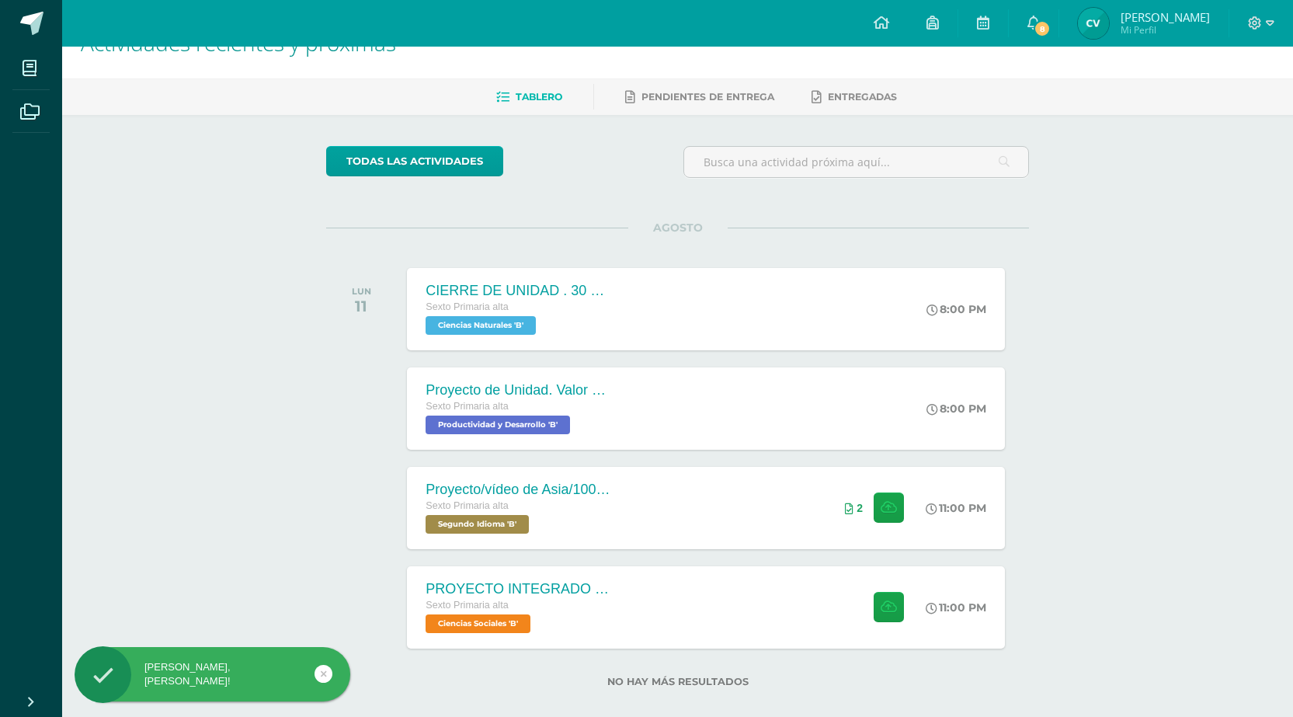
scroll to position [59, 0]
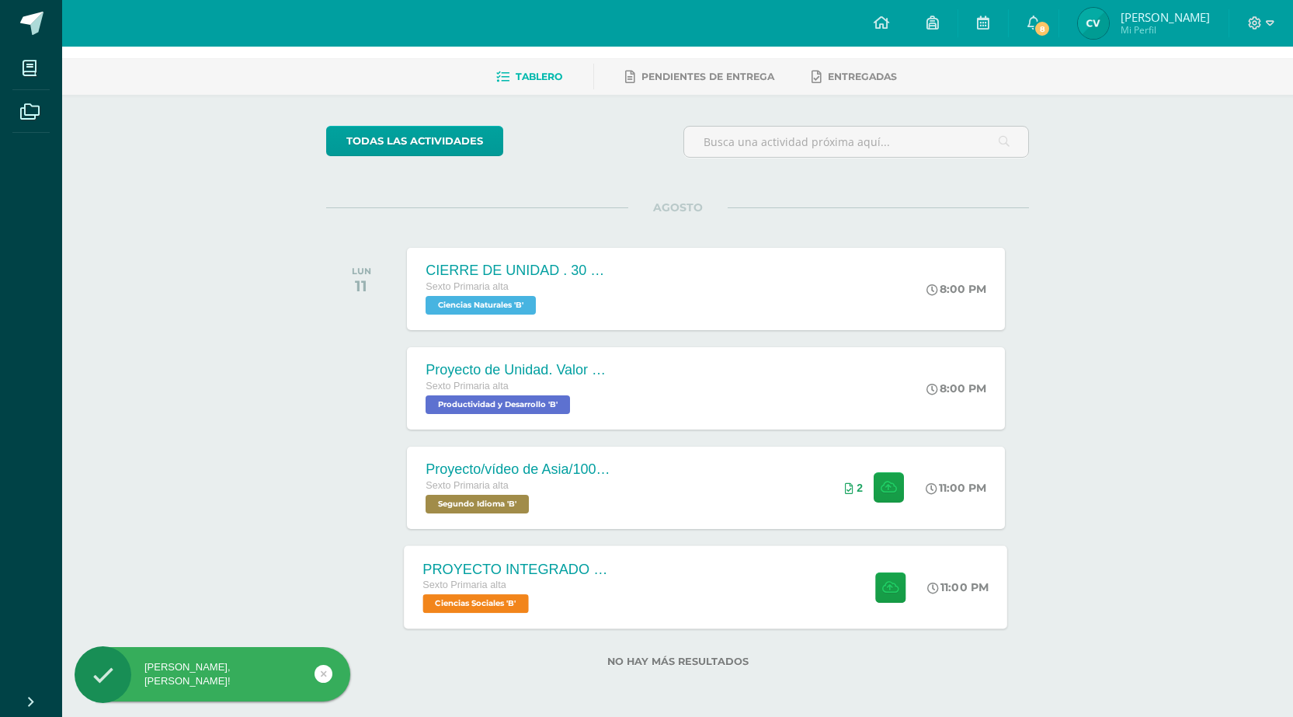
click at [678, 585] on div "PROYECTO INTEGRADO DE CIENCIAS SOCIALES Y KAQCHIQUEL, VALOR 30 PUNTOS. Sexto Pr…" at bounding box center [707, 586] width 604 height 83
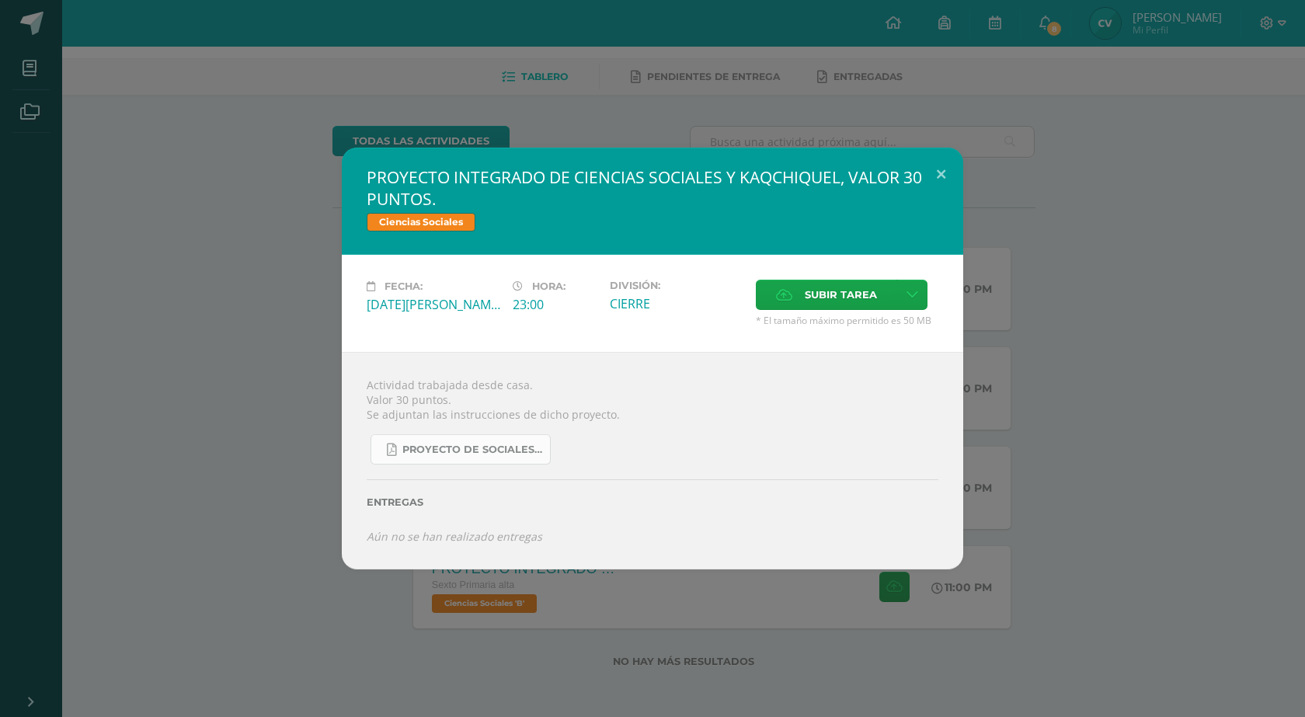
click at [476, 452] on span "Proyecto de Sociales y Kaqchikel_3ra. Unidad (1).pdf" at bounding box center [472, 450] width 140 height 12
click at [240, 148] on div "PROYECTO INTEGRADO DE CIENCIAS SOCIALES Y KAQCHIQUEL, VALOR 30 PUNTOS. Ciencias…" at bounding box center [652, 358] width 1293 height 421
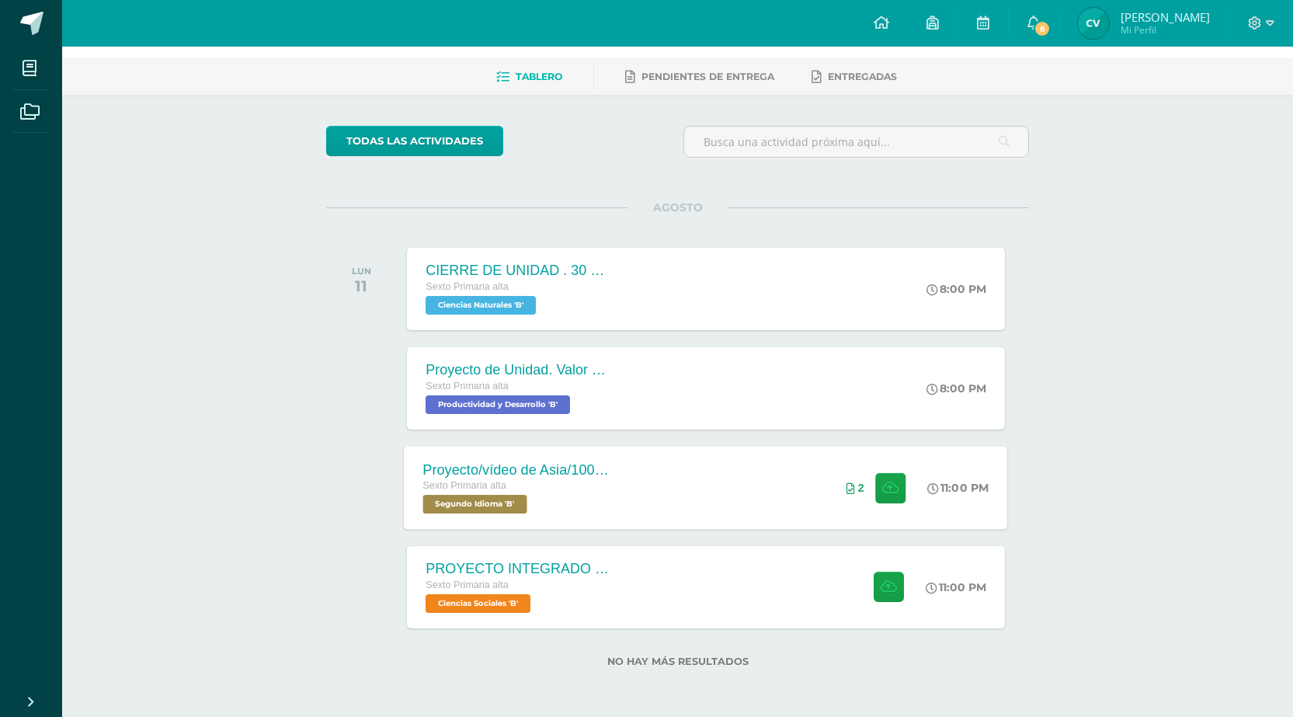
click at [612, 493] on div "Proyecto/vídeo de Asia/100ptos. Sexto Primaria alta Segundo Idioma 'B'" at bounding box center [518, 487] width 226 height 83
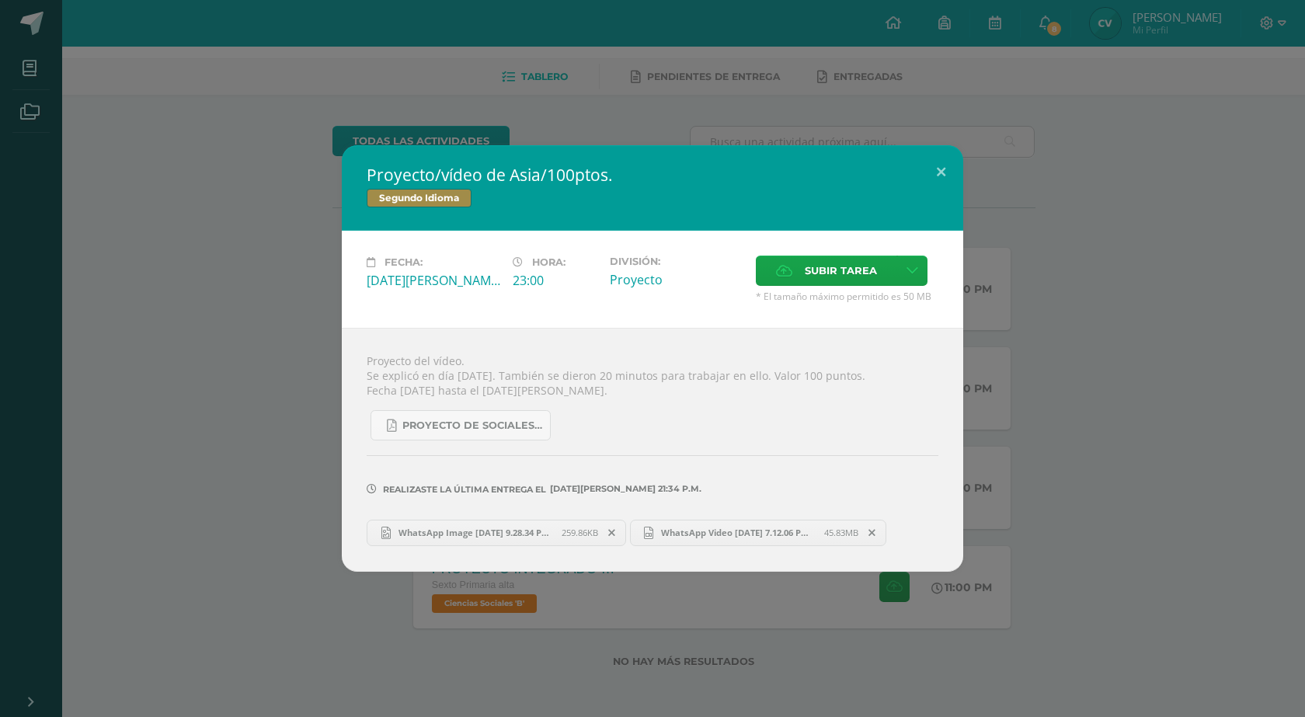
click at [552, 527] on span "WhatsApp Image 2025-08-05 at 9.28.34 PM.jpeg" at bounding box center [476, 533] width 171 height 12
click at [933, 168] on button at bounding box center [941, 171] width 44 height 53
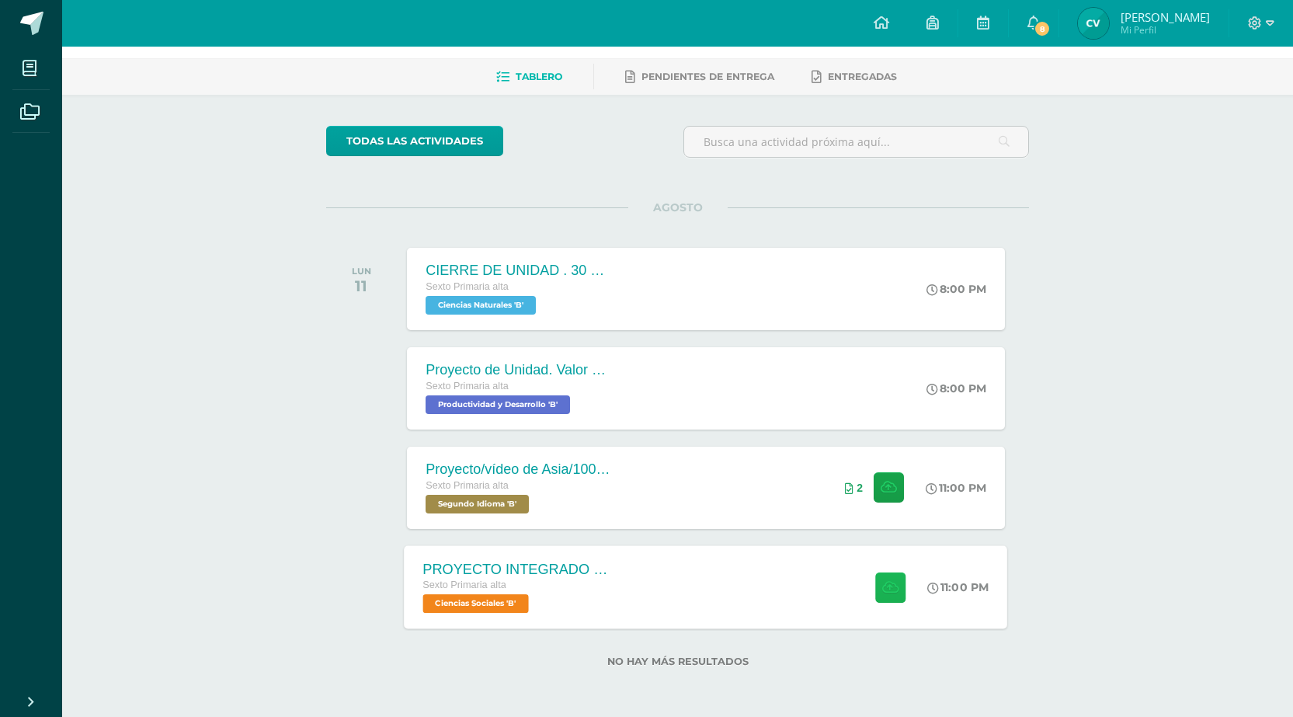
click at [889, 594] on button at bounding box center [890, 587] width 30 height 30
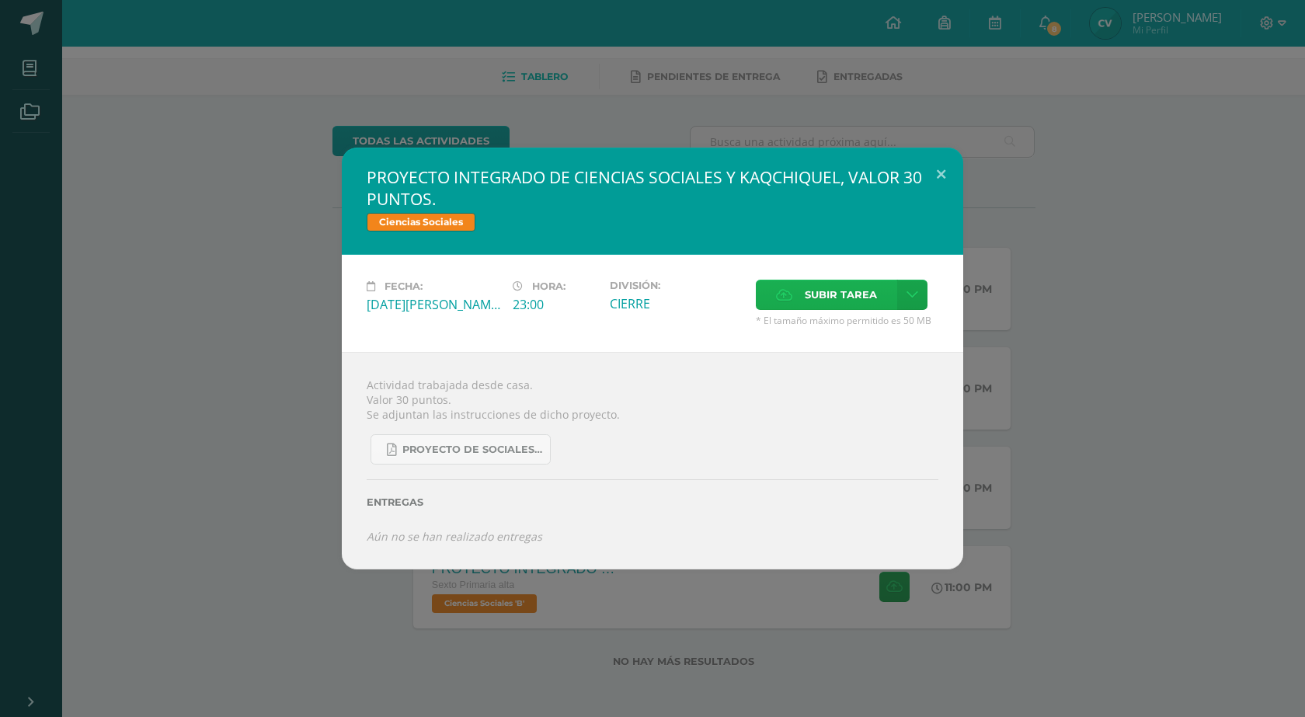
click at [819, 291] on span "Subir tarea" at bounding box center [841, 294] width 72 height 29
click at [0, 0] on input "Subir tarea" at bounding box center [0, 0] width 0 height 0
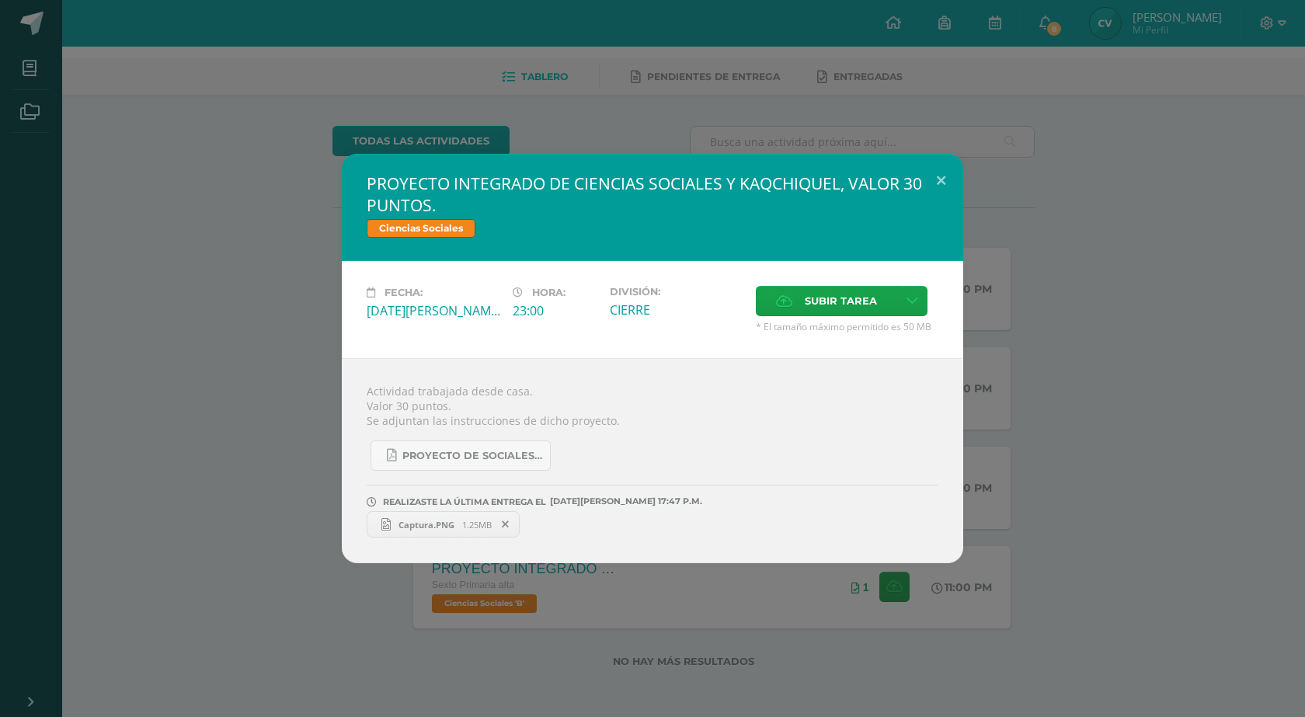
click at [423, 524] on span "Captura.PNG" at bounding box center [426, 525] width 71 height 12
click at [452, 523] on span "Captura.PNG" at bounding box center [426, 525] width 71 height 12
click at [840, 302] on span "Subir tarea" at bounding box center [841, 301] width 72 height 29
click at [0, 0] on input "Subir tarea" at bounding box center [0, 0] width 0 height 0
click at [941, 172] on button at bounding box center [941, 180] width 44 height 53
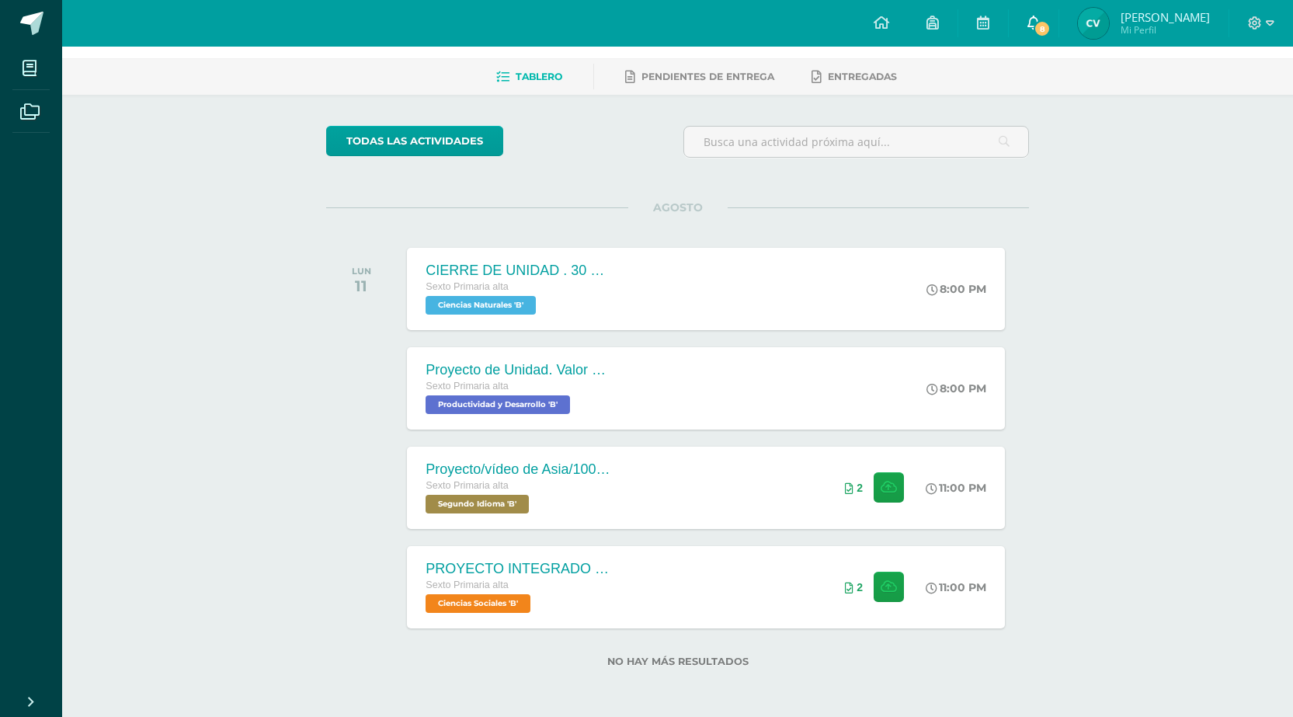
click at [1035, 24] on span "8" at bounding box center [1042, 28] width 17 height 17
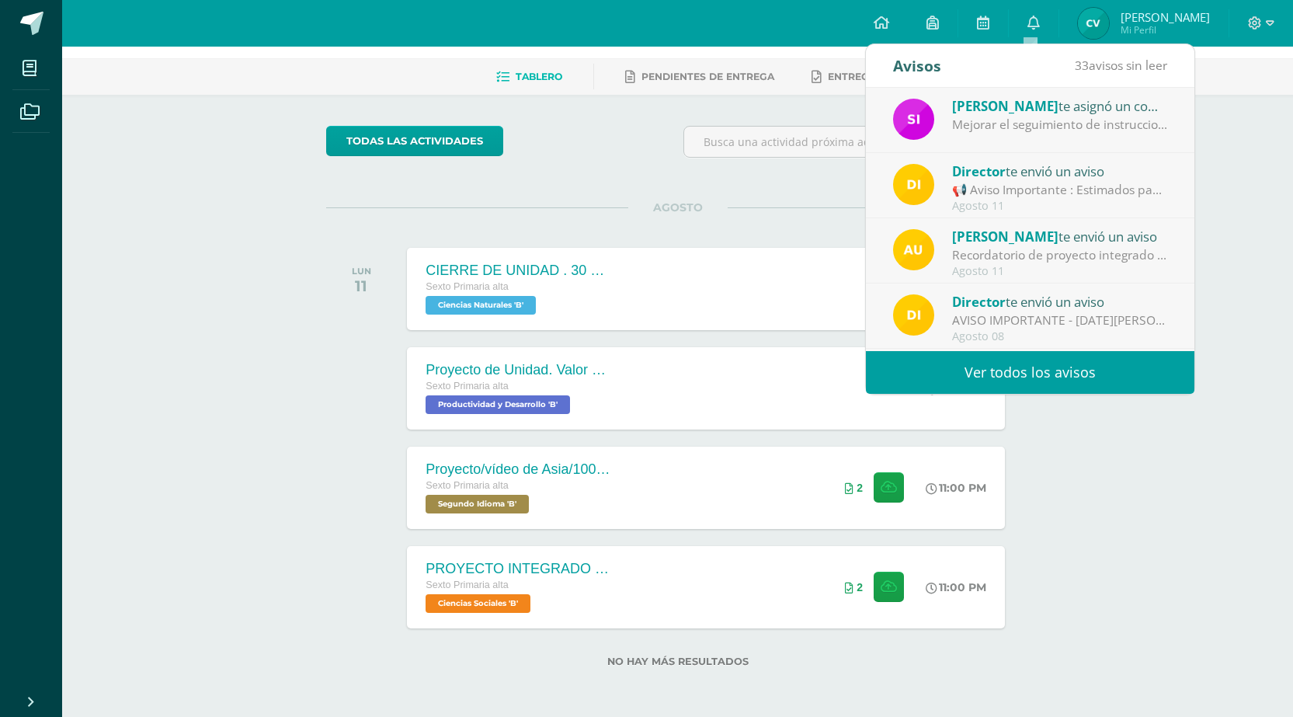
click at [1086, 129] on div "Mejorar el seguimiento de instrucciones y mejorar en la relación de respeto a s…" at bounding box center [1060, 125] width 216 height 18
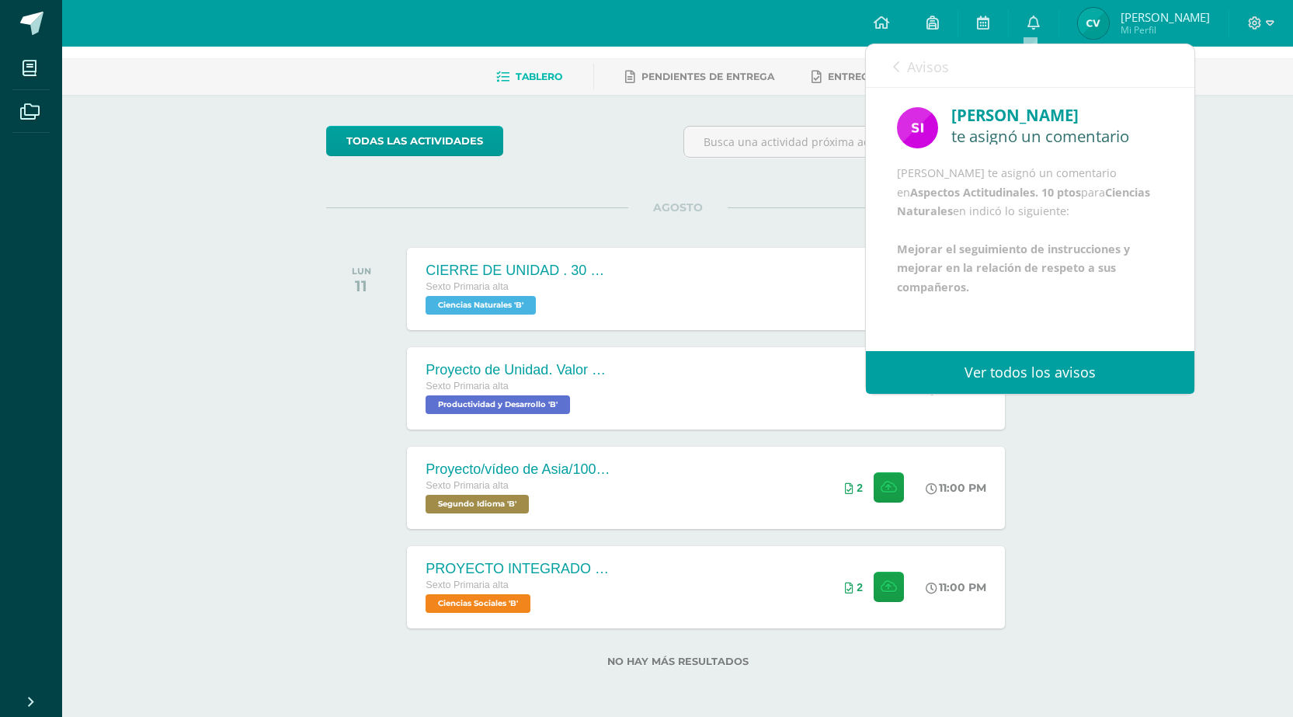
scroll to position [37, 0]
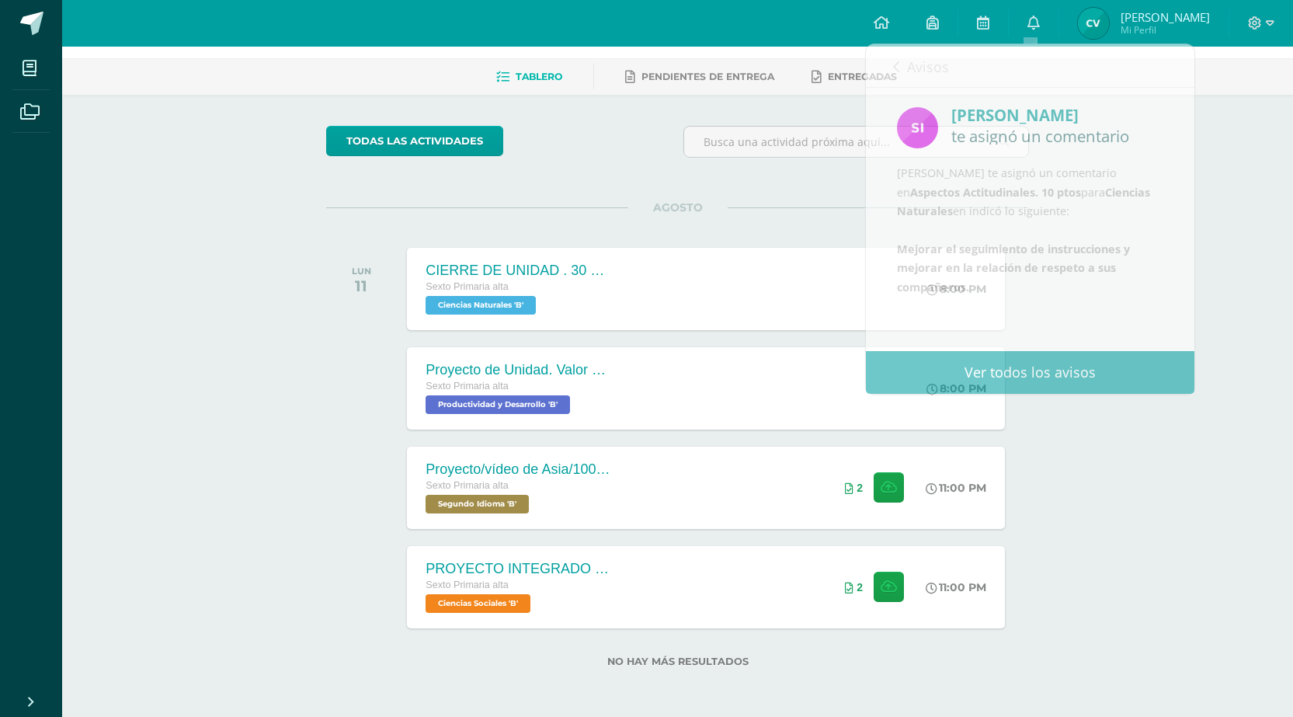
click at [1089, 491] on div "Actividades recientes y próximas Tablero Pendientes de entrega Entregadas todas…" at bounding box center [677, 352] width 1231 height 729
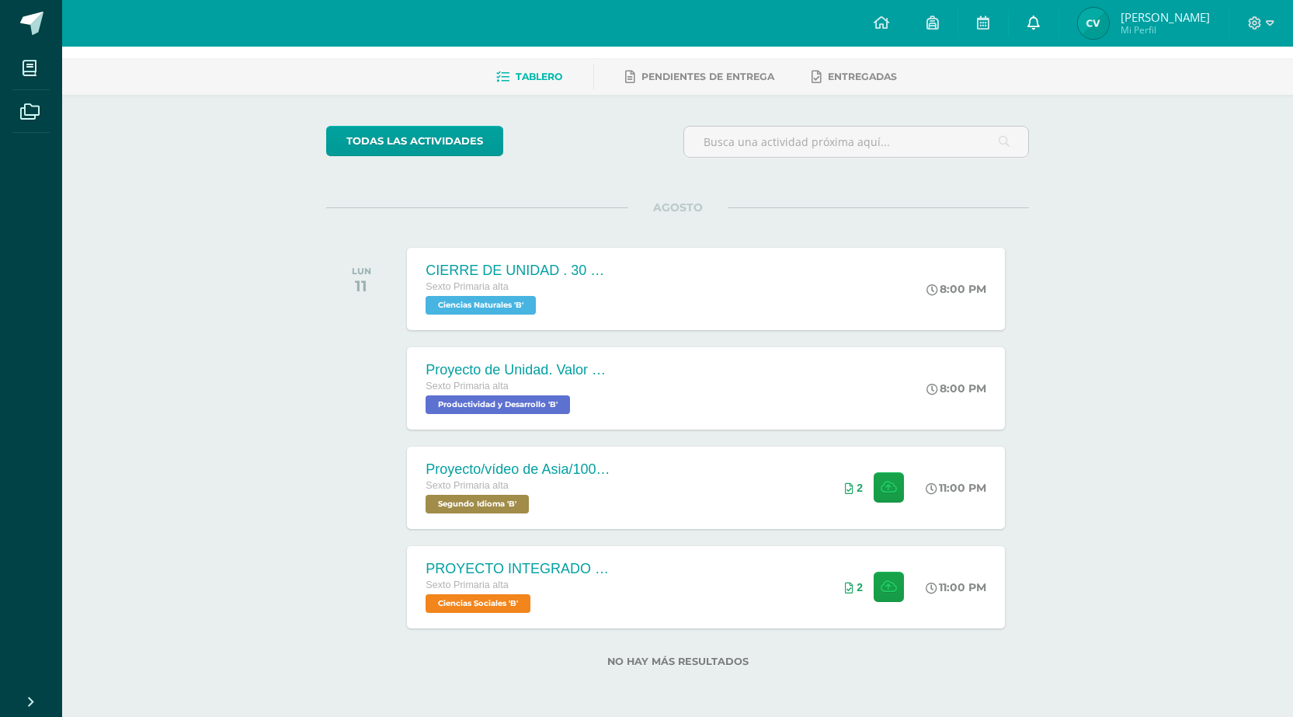
click at [1028, 26] on icon at bounding box center [1034, 23] width 12 height 14
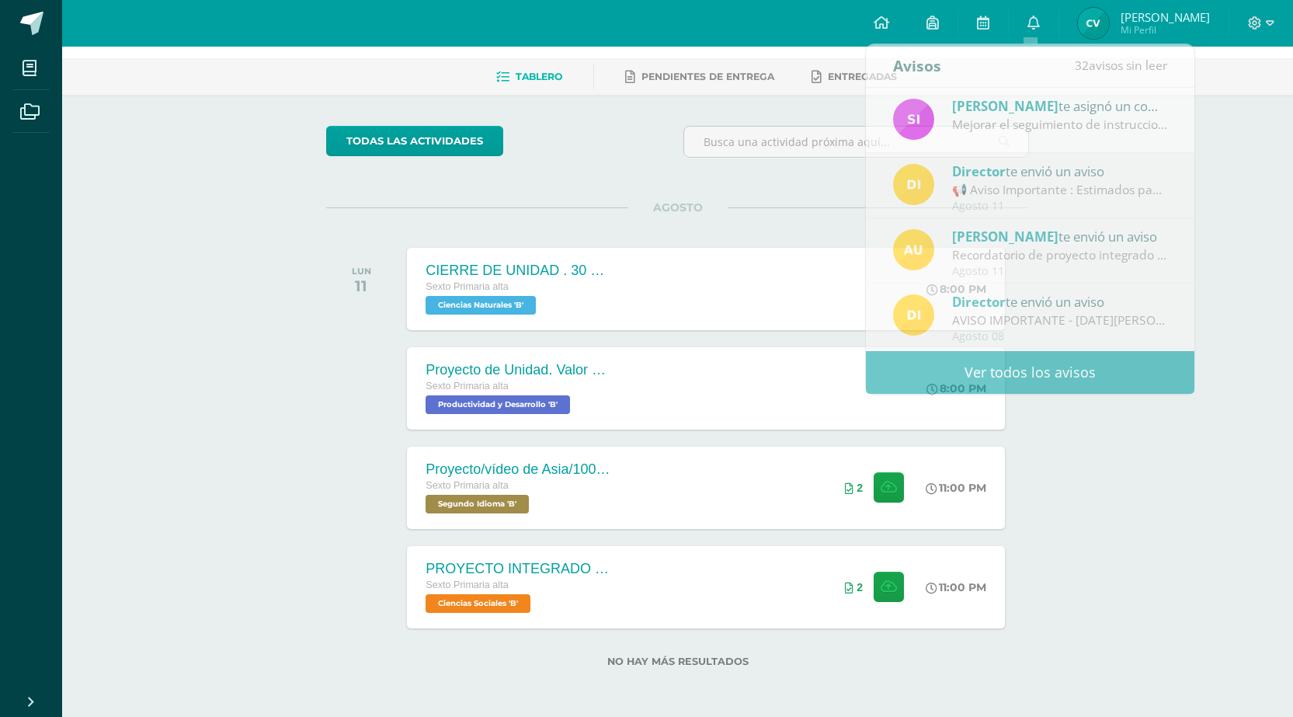
click at [219, 388] on div "Actividades recientes y próximas Tablero Pendientes de entrega Entregadas todas…" at bounding box center [677, 352] width 1231 height 729
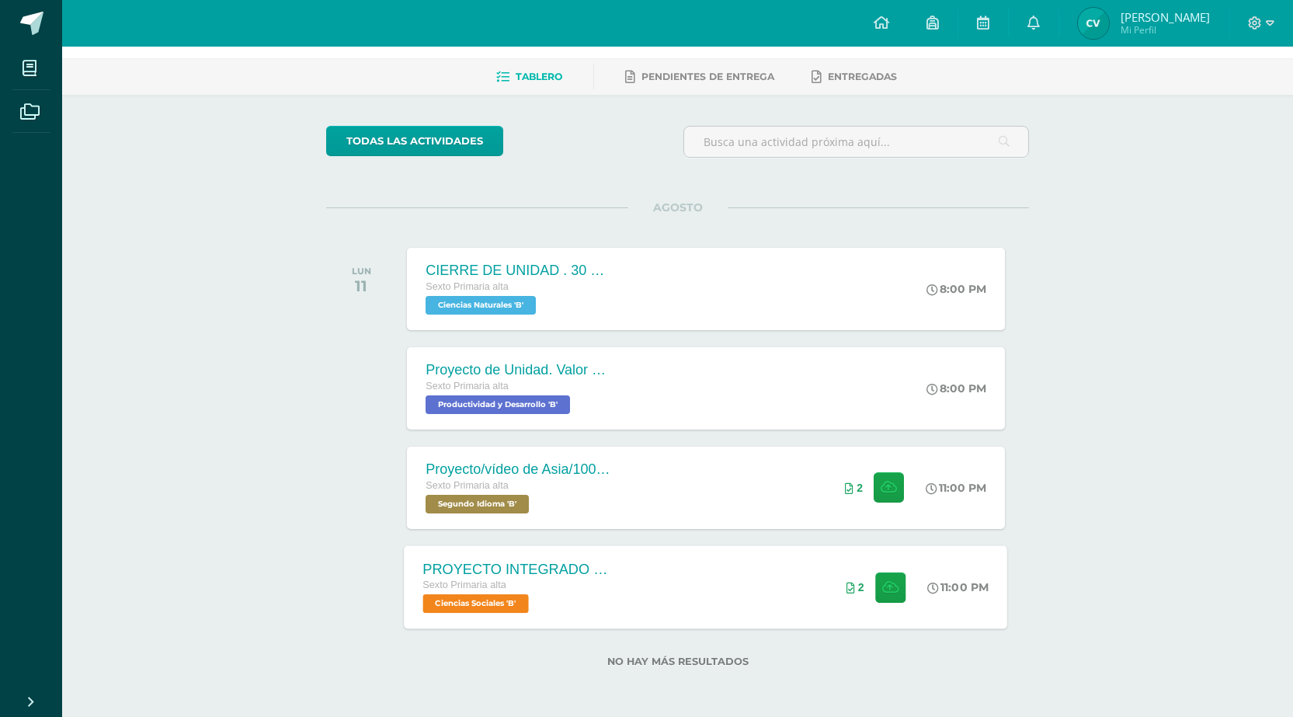
click at [678, 607] on div "PROYECTO INTEGRADO DE CIENCIAS SOCIALES Y KAQCHIQUEL, VALOR 30 PUNTOS. Sexto Pr…" at bounding box center [707, 586] width 604 height 83
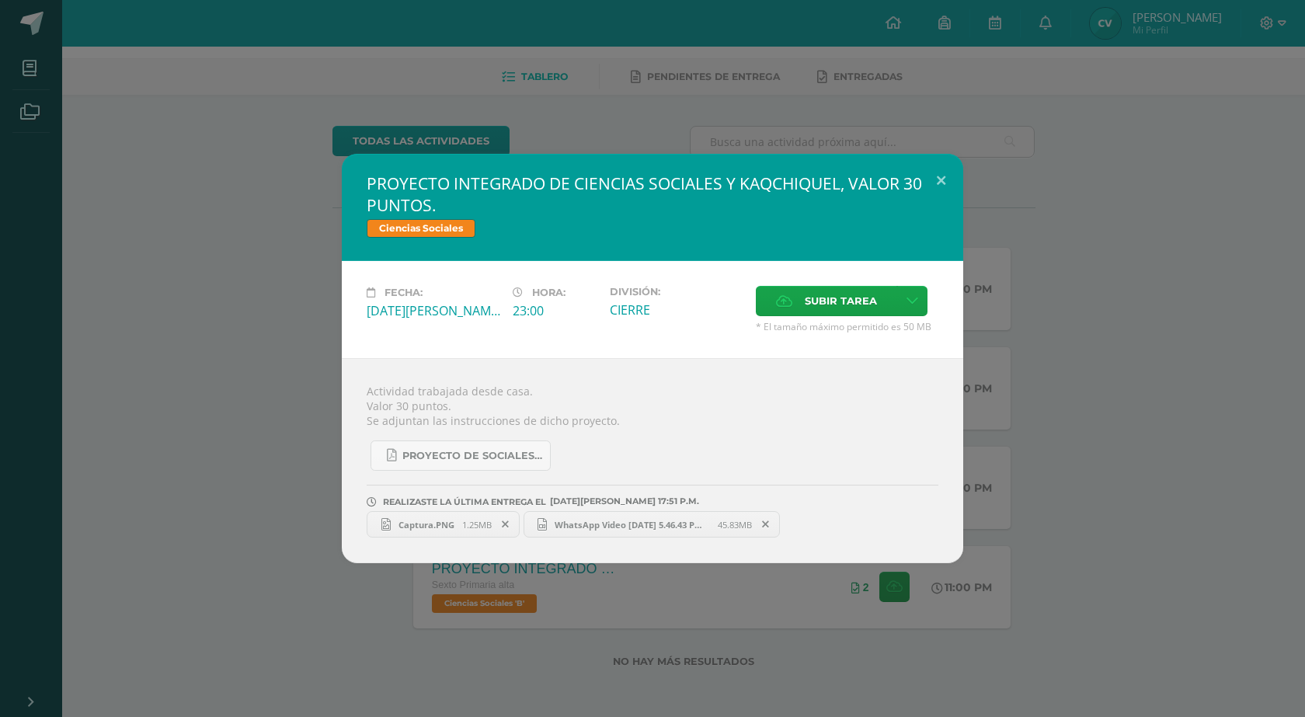
click at [447, 521] on span "Captura.PNG" at bounding box center [426, 525] width 71 height 12
click at [613, 520] on span "WhatsApp Video 2025-08-11 at 5.46.43 PM.mp4" at bounding box center [632, 525] width 171 height 12
click at [943, 178] on button at bounding box center [941, 180] width 44 height 53
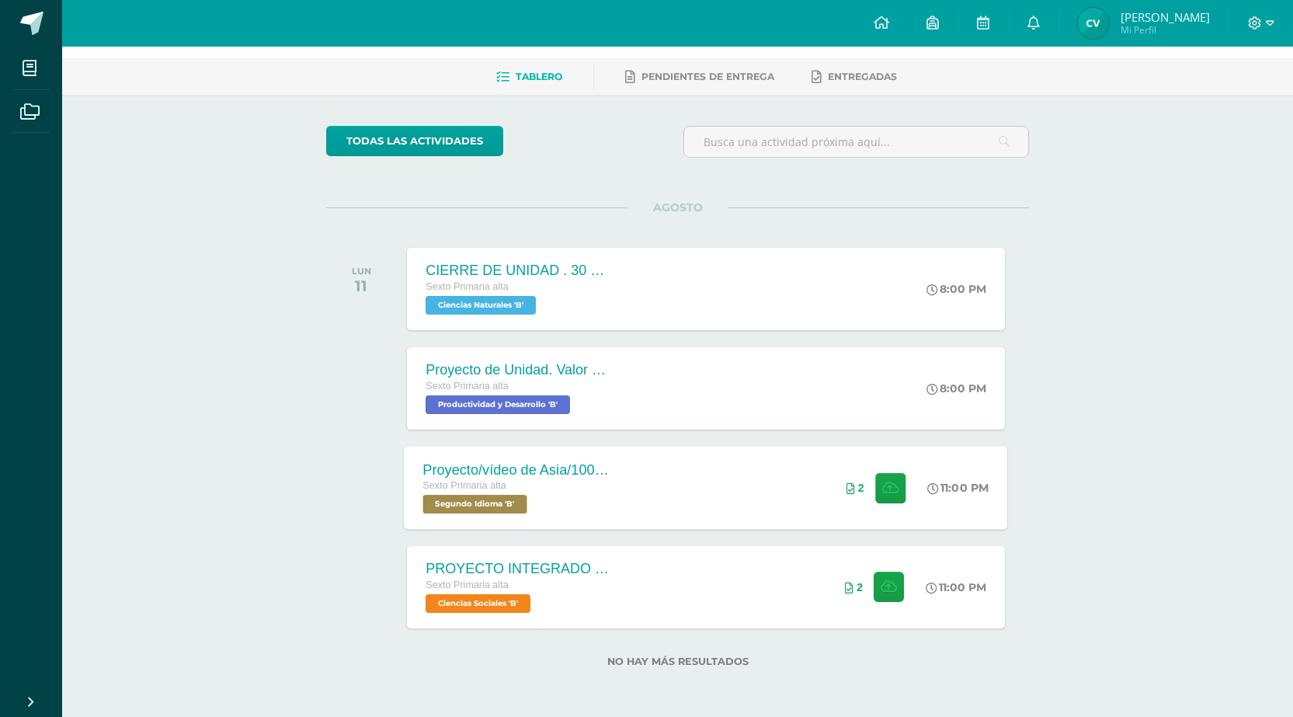
click at [684, 504] on div "Proyecto/vídeo de Asia/100ptos. Sexto Primaria alta Segundo Idioma 'B' 11:00 PM…" at bounding box center [707, 487] width 604 height 83
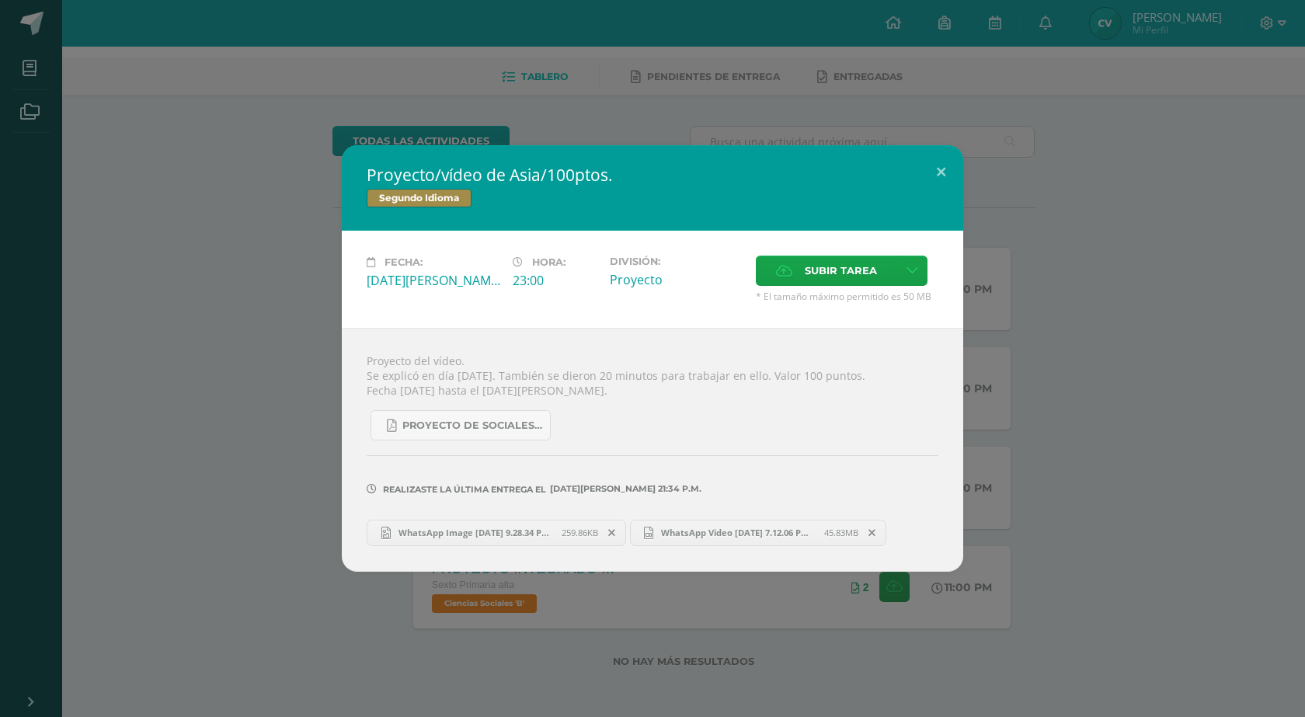
click at [468, 534] on span "WhatsApp Image 2025-08-05 at 9.28.34 PM.jpeg" at bounding box center [476, 533] width 171 height 12
click at [723, 534] on span "WhatsApp Video 2025-08-05 at 7.12.06 PM.mp4" at bounding box center [738, 533] width 171 height 12
click at [938, 169] on button at bounding box center [941, 171] width 44 height 53
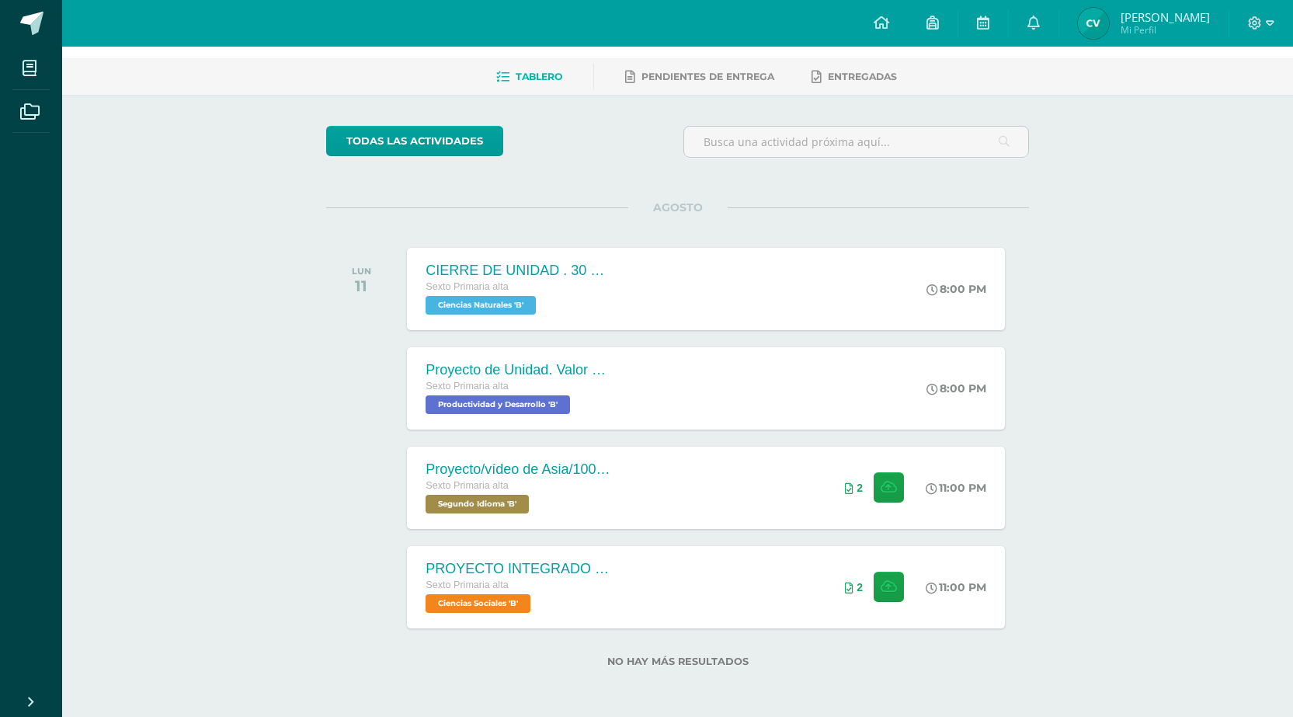
click at [1136, 19] on span "Cristopher Antonio" at bounding box center [1165, 17] width 89 height 16
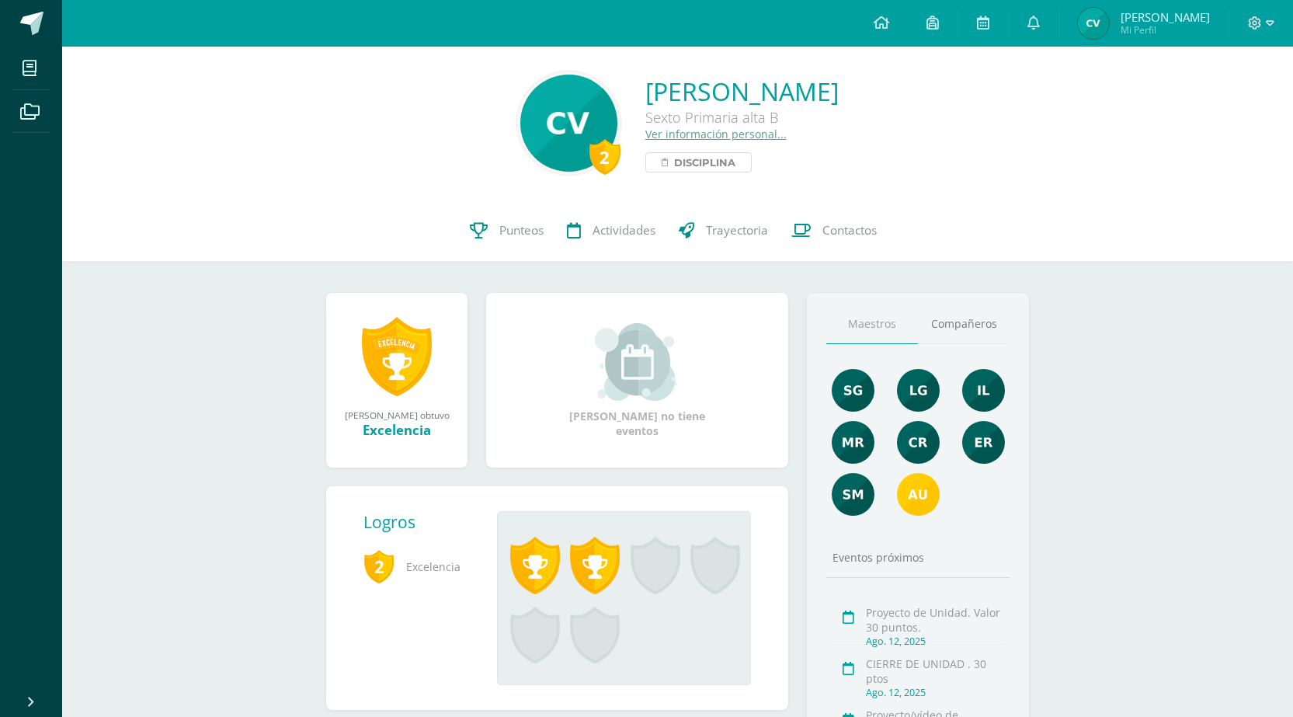
click at [674, 160] on span "Disciplina" at bounding box center [704, 162] width 61 height 19
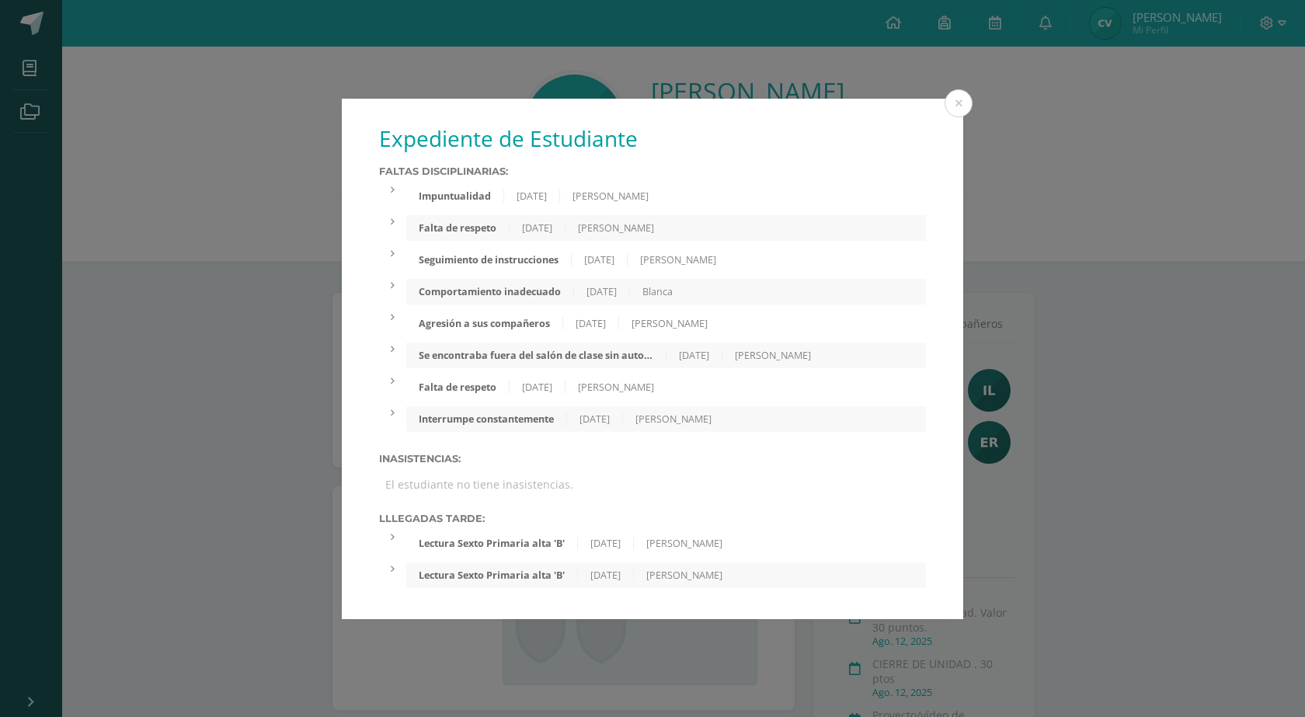
click at [477, 196] on div "Impuntualidad" at bounding box center [455, 196] width 98 height 13
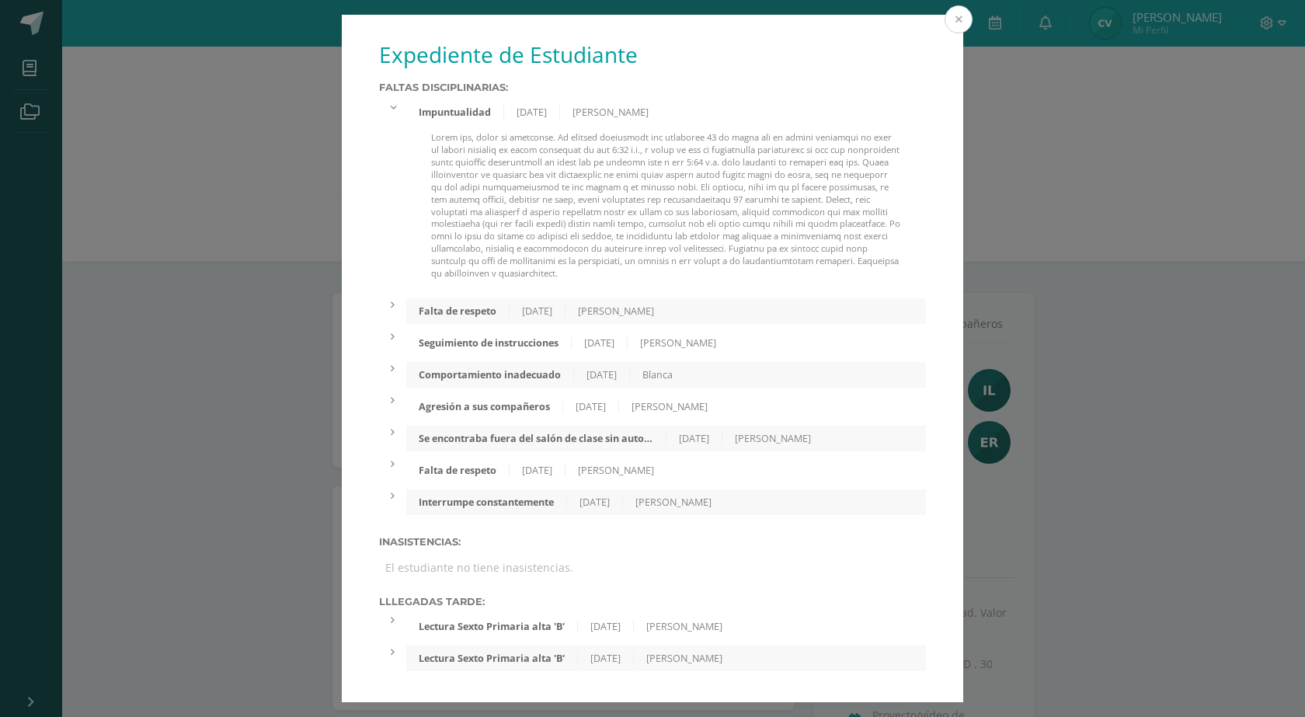
click at [954, 16] on button at bounding box center [959, 19] width 28 height 28
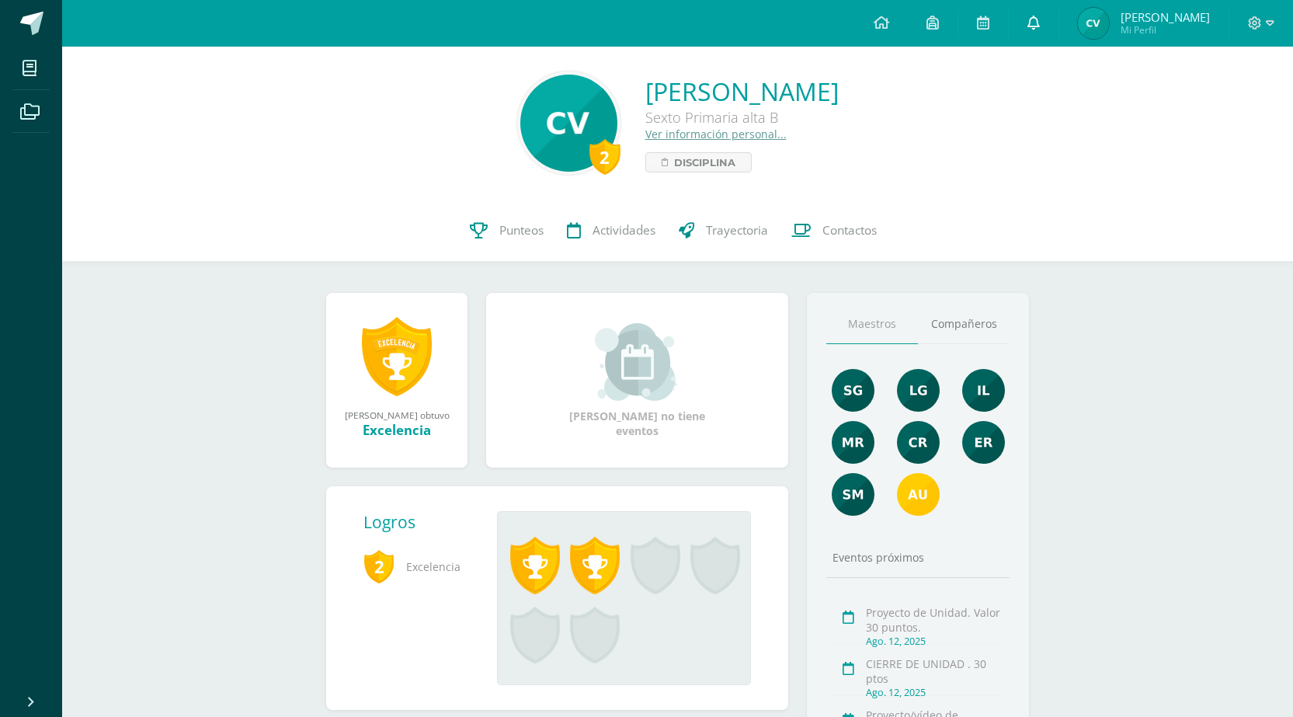
click at [1020, 22] on link at bounding box center [1034, 23] width 50 height 47
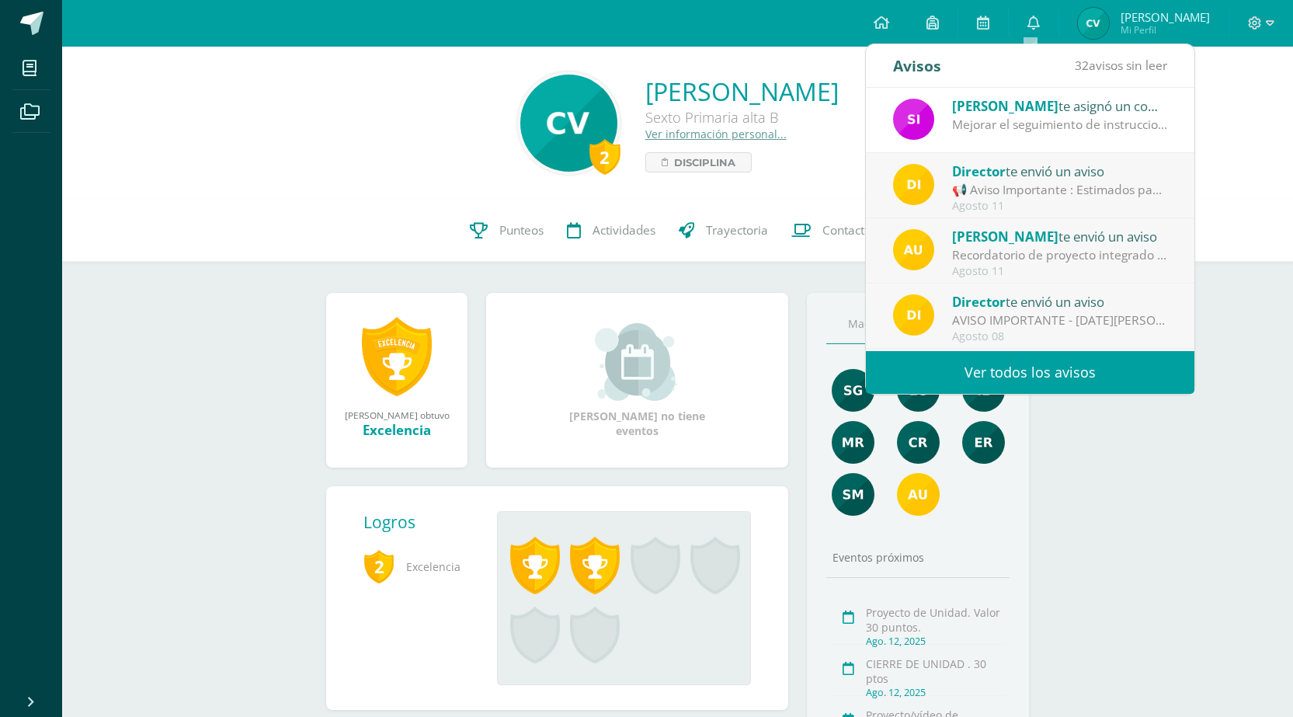
click at [1067, 110] on div "Silvia Muñiz te asignó un comentario en 'Aspectos Actitudinales. 10 ptos' para …" at bounding box center [1060, 106] width 216 height 20
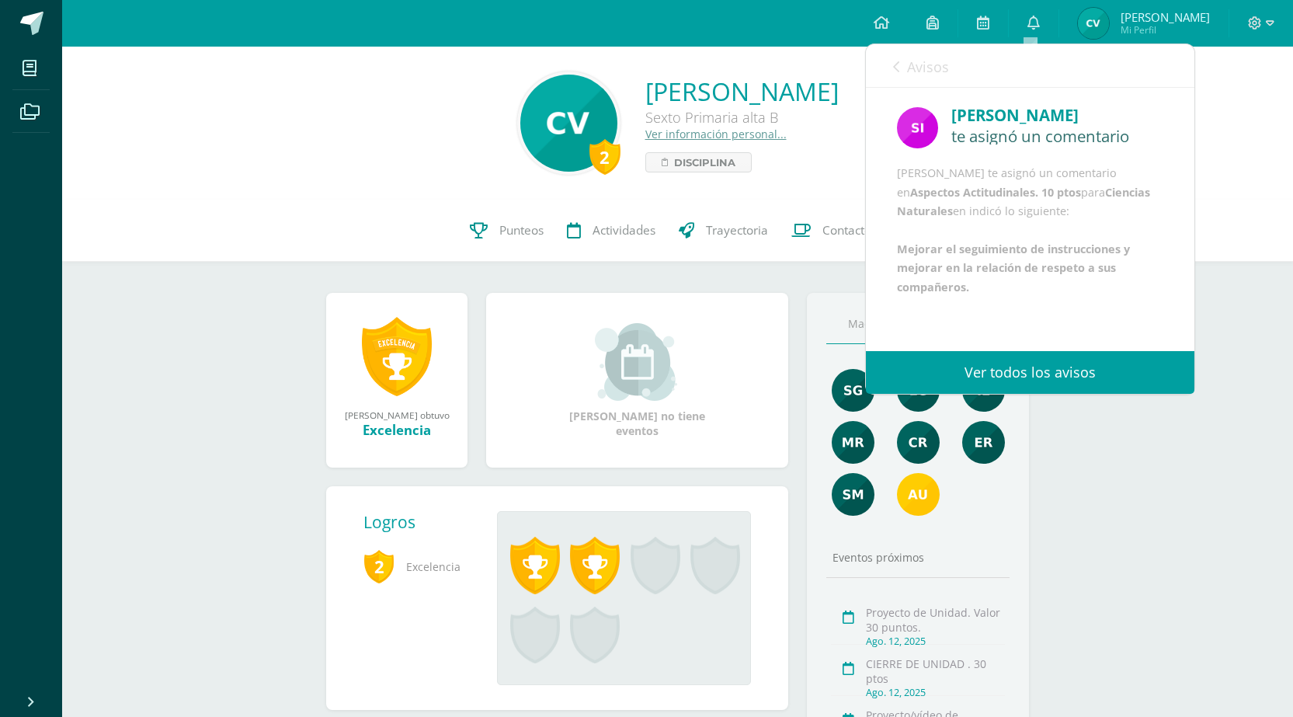
scroll to position [37, 0]
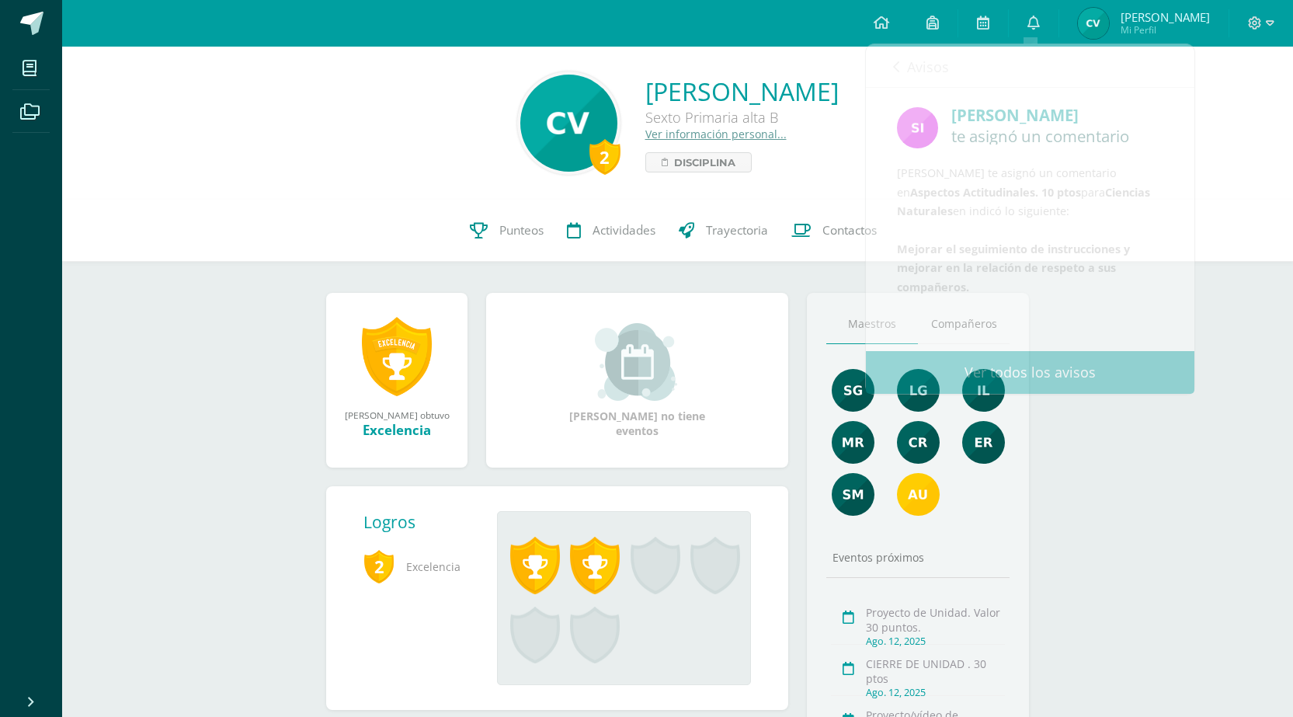
click at [1249, 103] on div "2 Cristopher Antonio Vela González Sexto Primaria alta B Ver información person…" at bounding box center [678, 122] width 1206 height 103
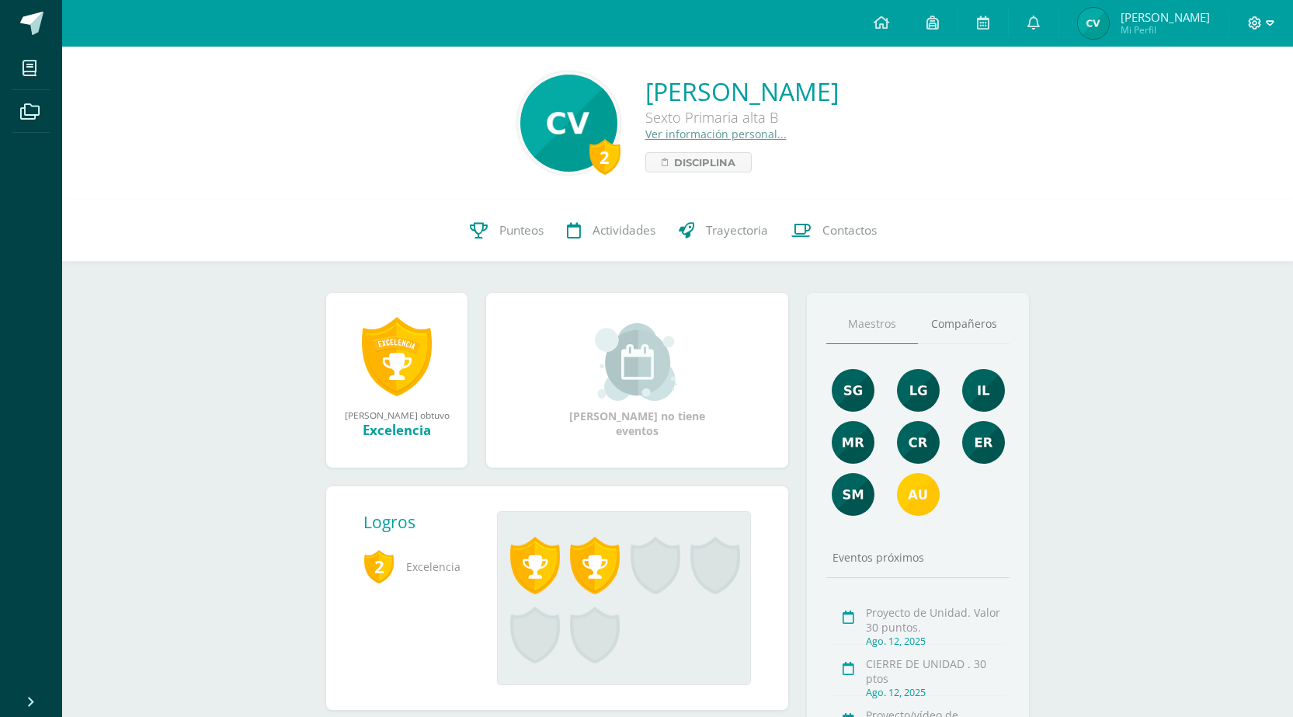
click at [1267, 19] on icon at bounding box center [1270, 23] width 9 height 14
click at [1208, 106] on span "Cerrar sesión" at bounding box center [1222, 106] width 70 height 15
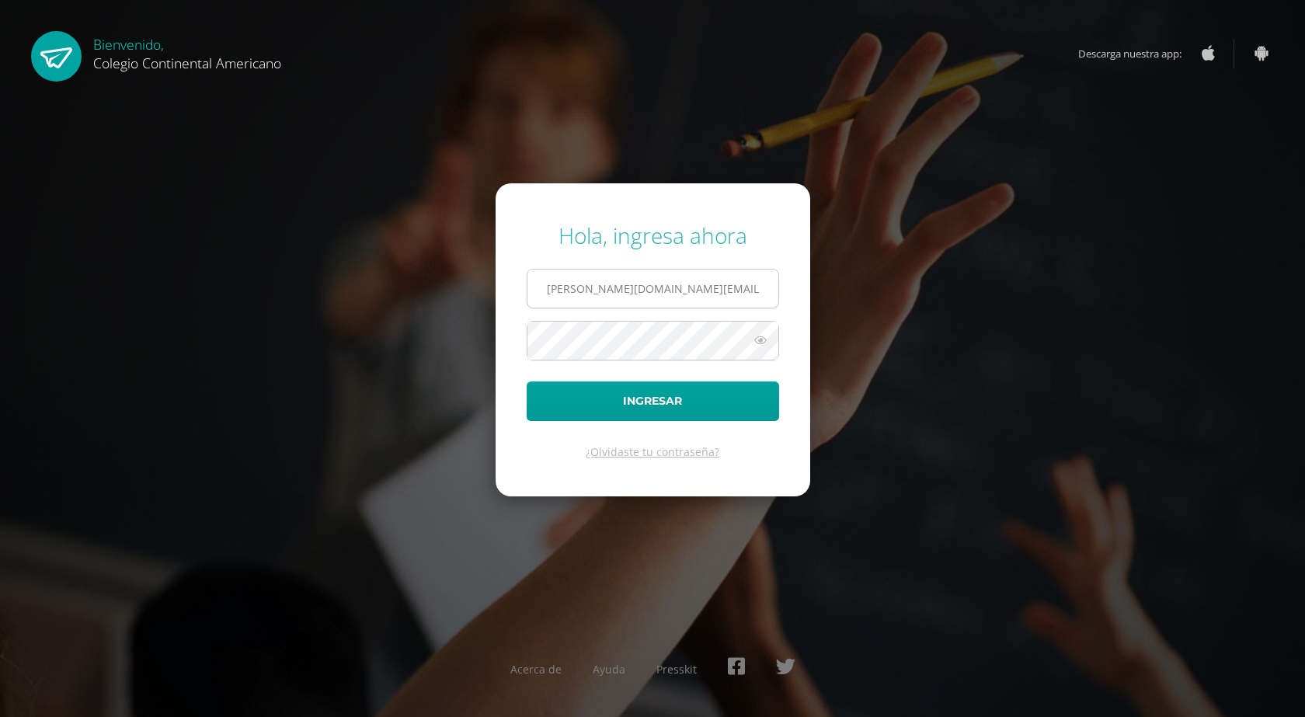
click at [604, 286] on input "vela.ca@continentalamericano.edu.gt" at bounding box center [652, 289] width 251 height 38
type input "vela.sa@continentalamericano.edu.gt"
click at [630, 409] on button "Ingresar" at bounding box center [653, 401] width 252 height 40
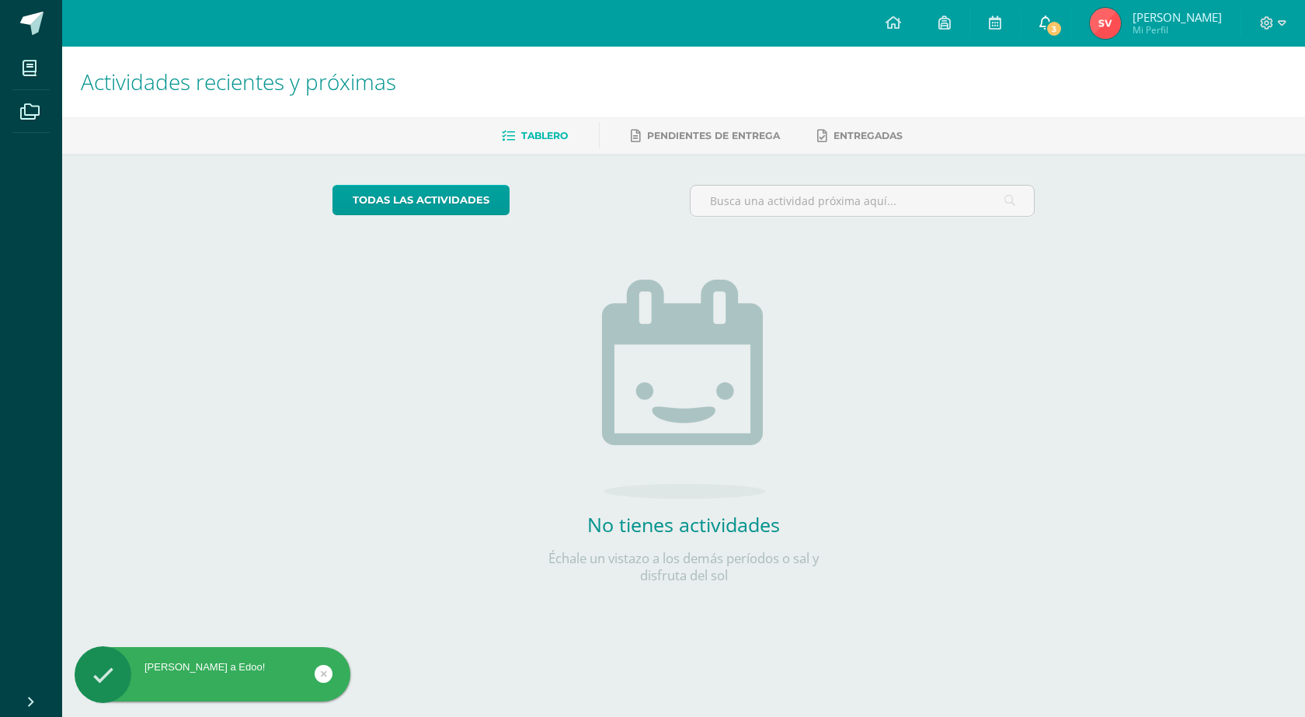
click at [1051, 31] on span at bounding box center [1045, 23] width 12 height 17
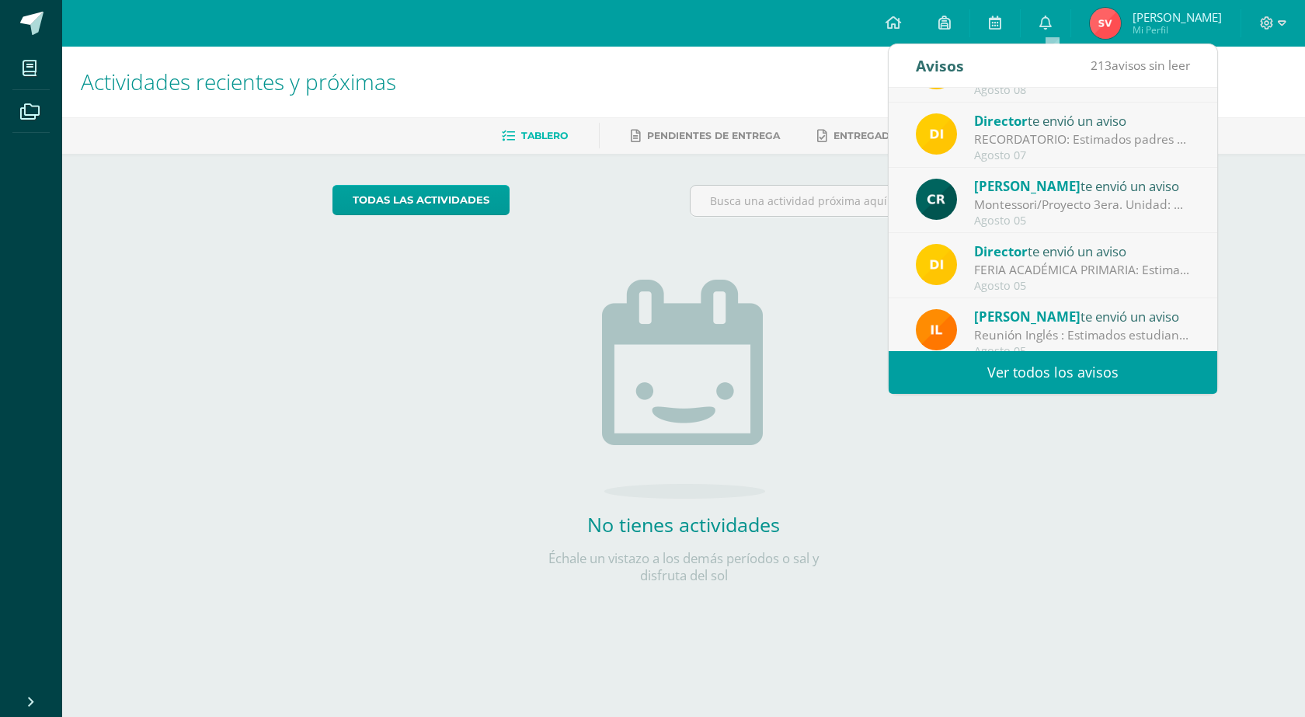
scroll to position [155, 0]
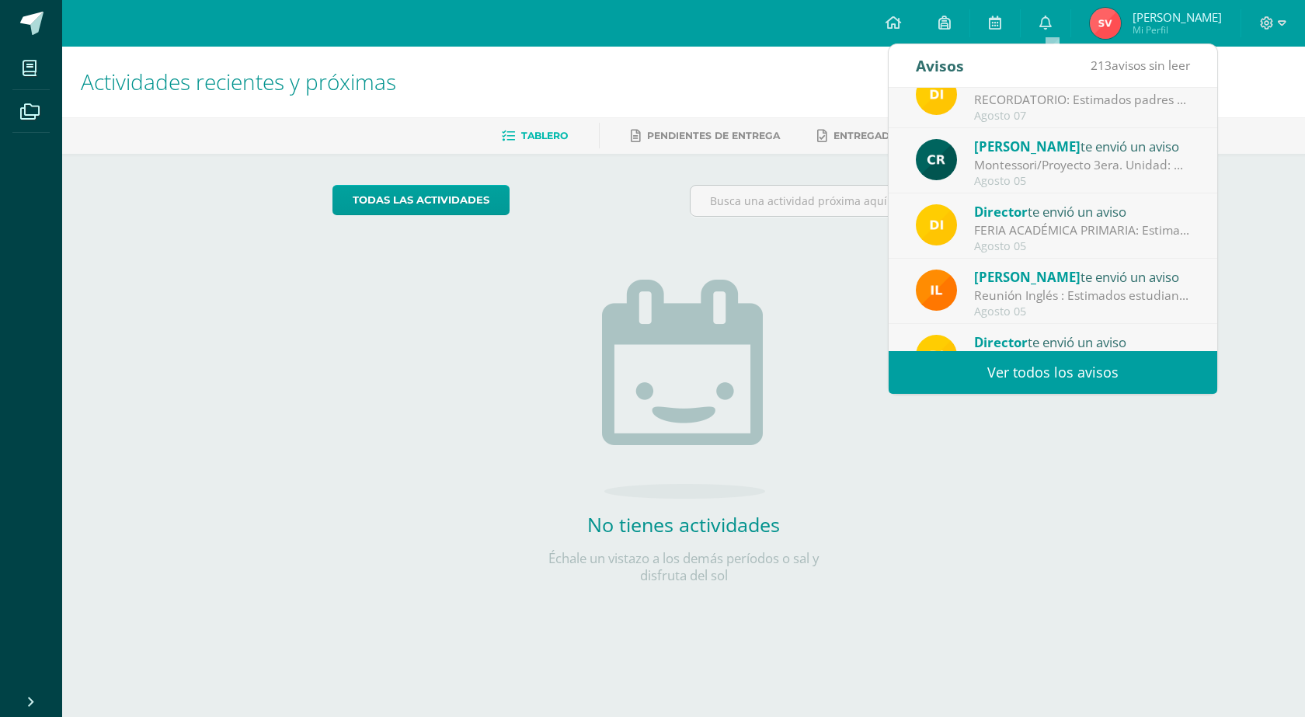
click at [1161, 20] on span "Santiago André" at bounding box center [1177, 17] width 89 height 16
